Goal: Find contact information: Find contact information

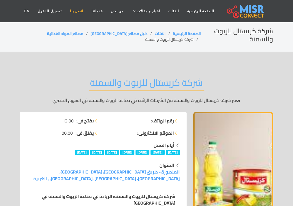
click at [79, 10] on link "اتصل بنا" at bounding box center [76, 11] width 21 height 11
click at [179, 34] on link "الصفحة الرئيسية" at bounding box center [187, 33] width 28 height 7
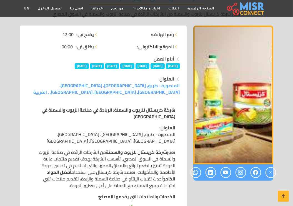
scroll to position [83, 0]
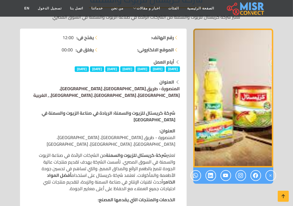
click at [119, 90] on link "المنصورة - طريق [GEOGRAPHIC_DATA]، [GEOGRAPHIC_DATA]، [GEOGRAPHIC_DATA]، [GEOGR…" at bounding box center [107, 91] width 146 height 15
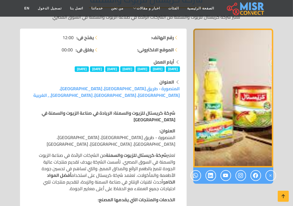
click at [236, 120] on img "1 / 1" at bounding box center [233, 98] width 80 height 139
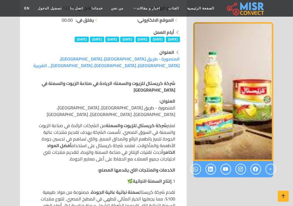
scroll to position [111, 0]
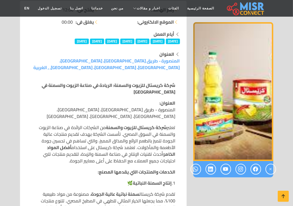
click at [239, 136] on img "1 / 1" at bounding box center [233, 91] width 80 height 139
click at [284, 197] on icon at bounding box center [283, 196] width 8 height 8
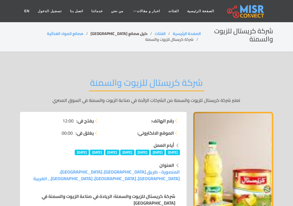
click at [118, 36] on link "دليل مصانع [GEOGRAPHIC_DATA]" at bounding box center [118, 33] width 57 height 7
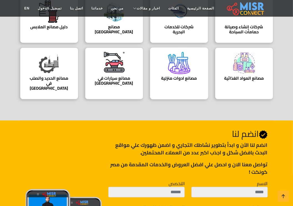
scroll to position [119, 0]
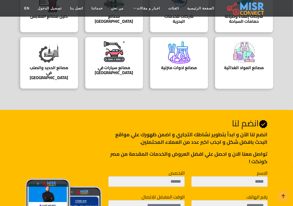
click at [247, 60] on img at bounding box center [244, 52] width 22 height 22
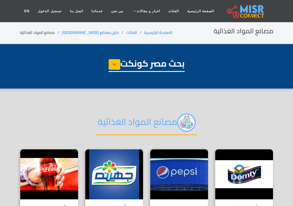
select select "**********"
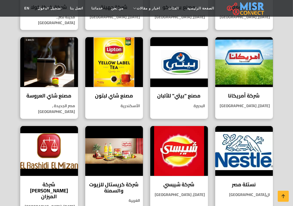
scroll to position [222, 0]
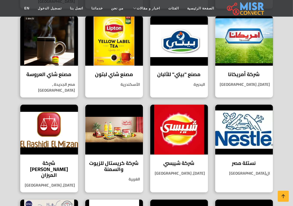
click at [117, 125] on img at bounding box center [114, 130] width 58 height 50
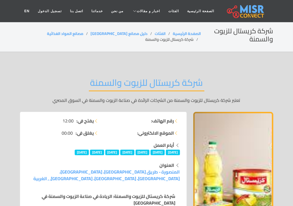
click at [140, 120] on li "رقم الهاتف:" at bounding box center [143, 120] width 73 height 7
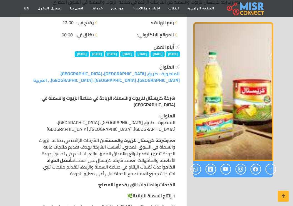
scroll to position [83, 0]
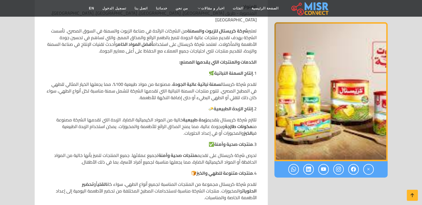
scroll to position [194, 0]
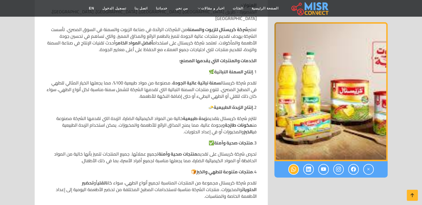
click at [296, 169] on icon at bounding box center [293, 169] width 5 height 9
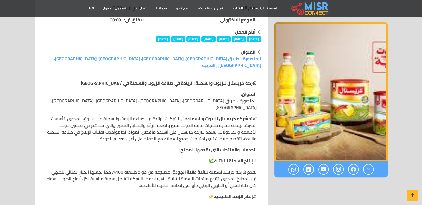
scroll to position [139, 0]
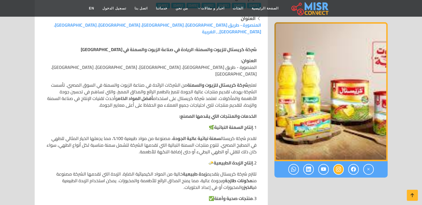
click at [337, 169] on icon at bounding box center [338, 169] width 5 height 9
click at [354, 168] on icon at bounding box center [353, 169] width 5 height 9
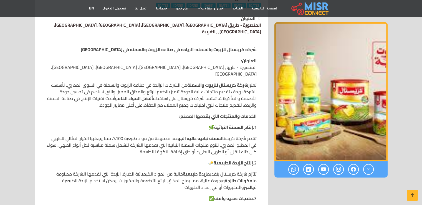
click at [206, 26] on link "المنصورة - طريق [GEOGRAPHIC_DATA]، [GEOGRAPHIC_DATA]، [GEOGRAPHIC_DATA]، [GEOGR…" at bounding box center [157, 28] width 207 height 15
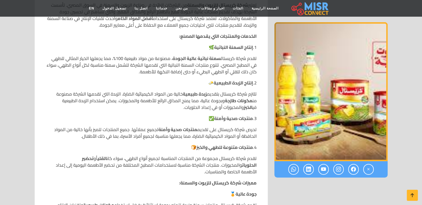
scroll to position [222, 0]
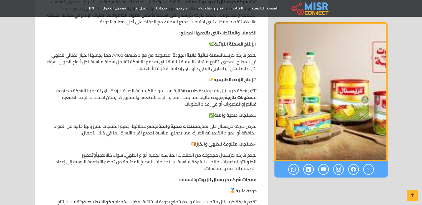
click at [319, 95] on img "1 / 1" at bounding box center [330, 91] width 113 height 139
click at [307, 167] on icon at bounding box center [308, 169] width 5 height 9
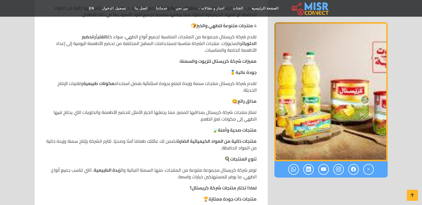
scroll to position [416, 0]
